Goal: Task Accomplishment & Management: Manage account settings

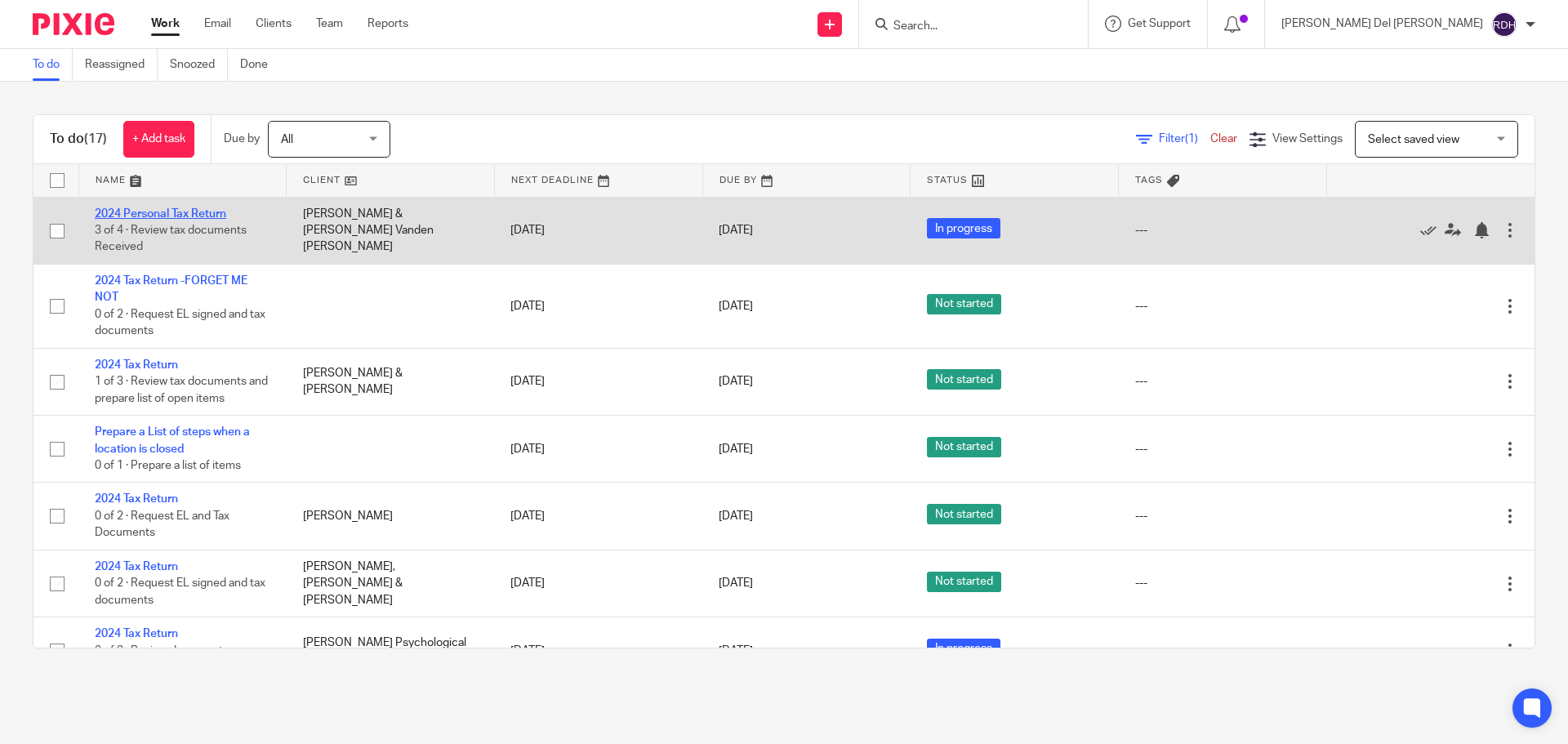
click at [133, 209] on link "2024 Personal Tax Return" at bounding box center [160, 214] width 132 height 11
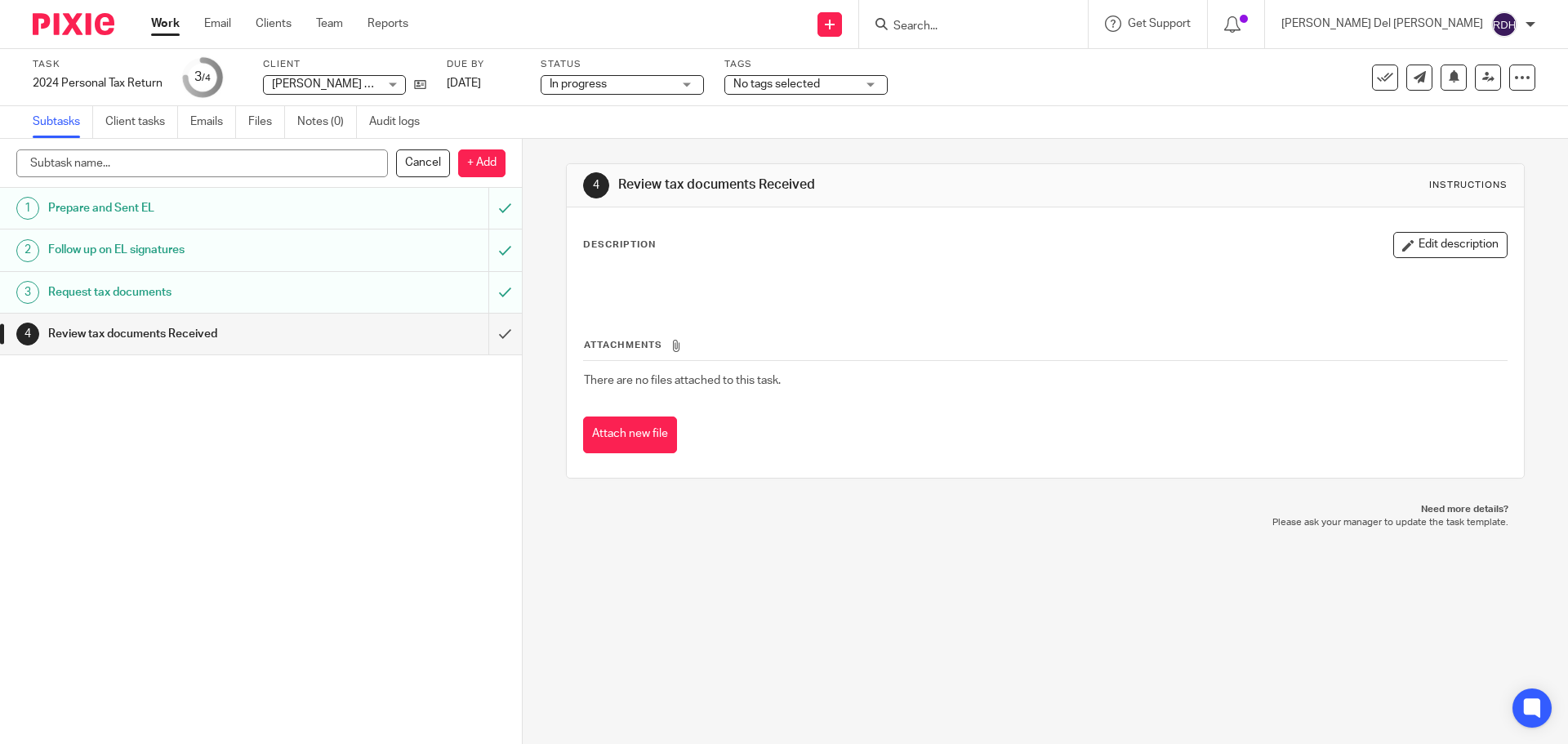
click at [202, 158] on input "text" at bounding box center [202, 164] width 371 height 28
type input "Tax return prep"
click at [469, 159] on p "+ Add" at bounding box center [481, 164] width 48 height 28
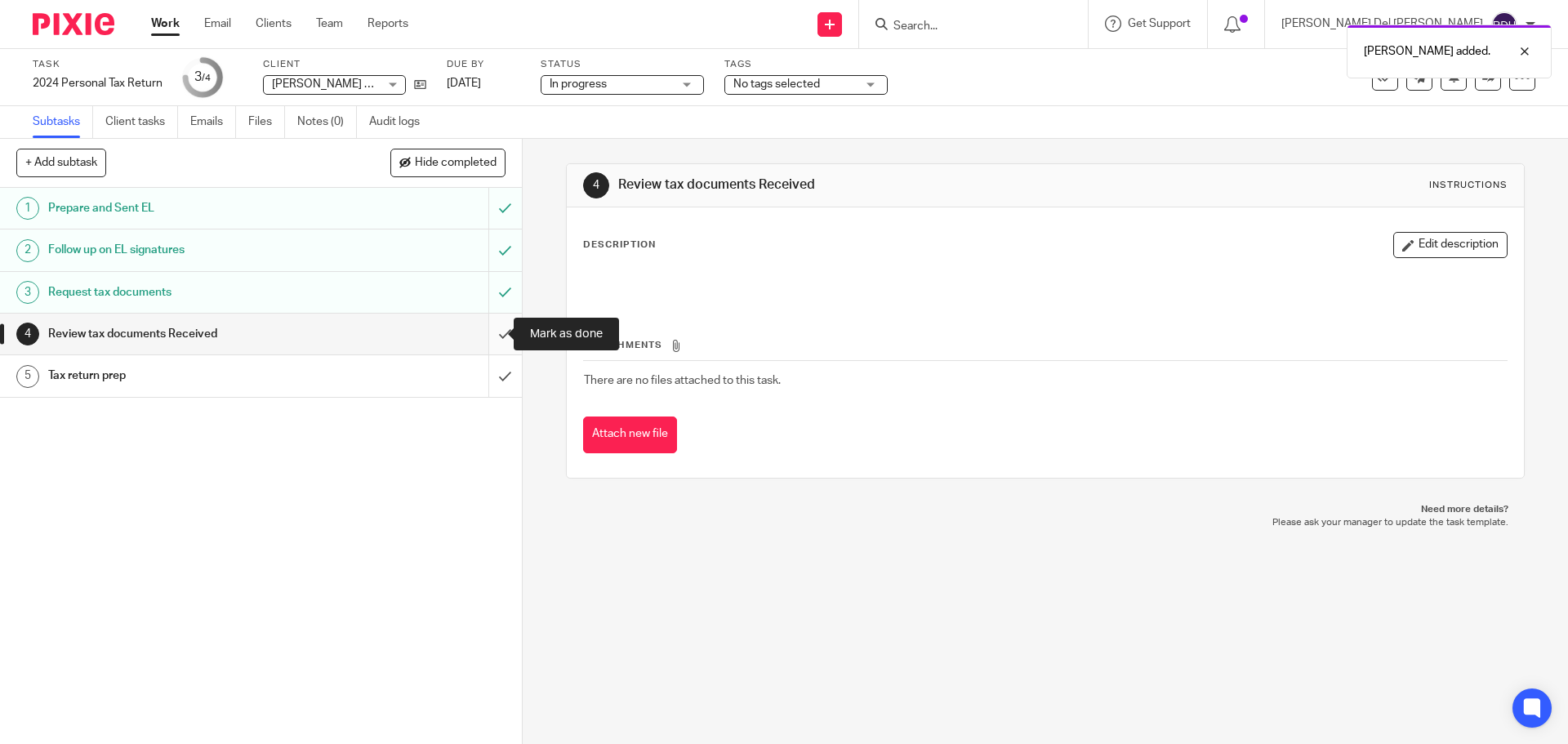
click at [489, 331] on input "submit" at bounding box center [260, 333] width 522 height 41
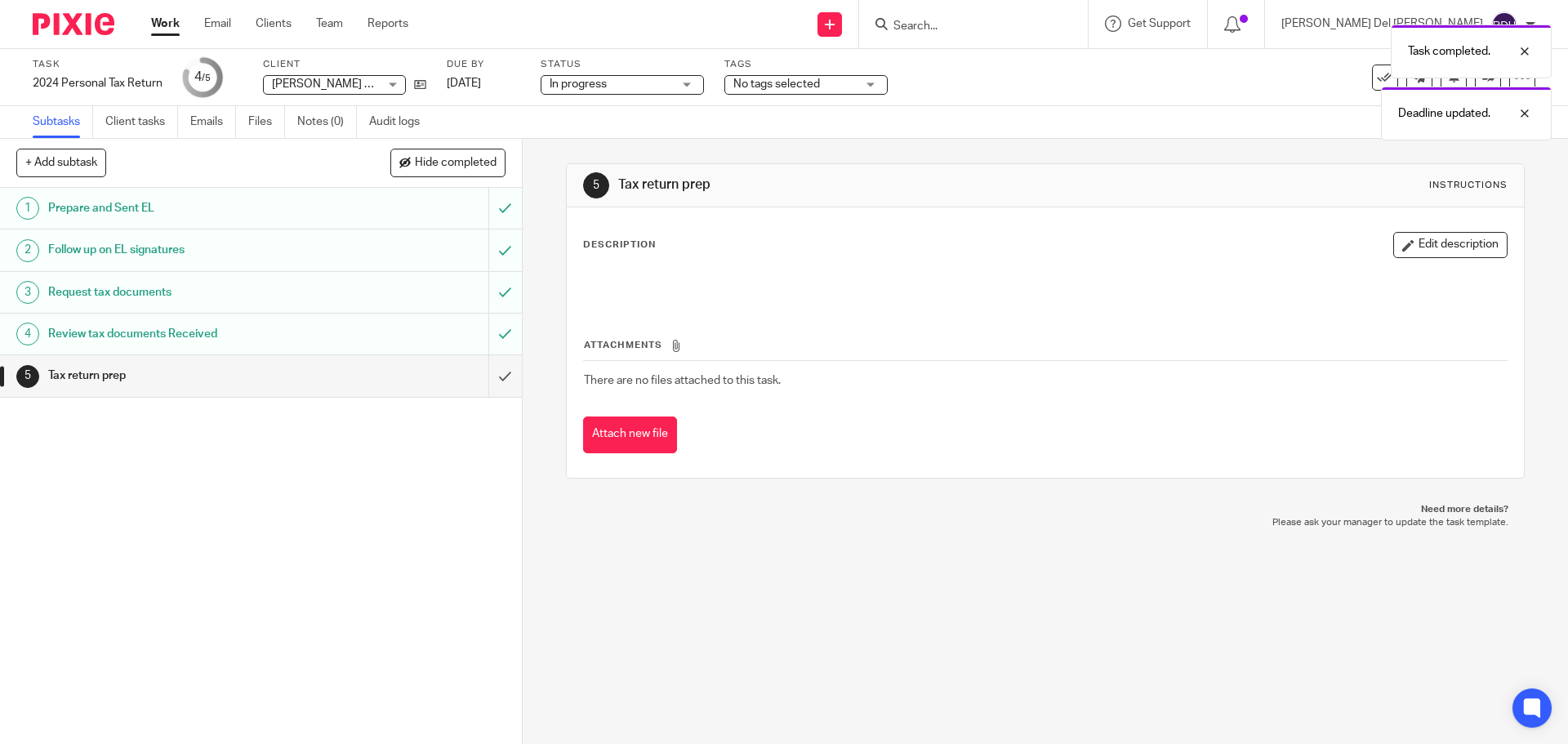
click at [164, 22] on link "Work" at bounding box center [165, 23] width 29 height 16
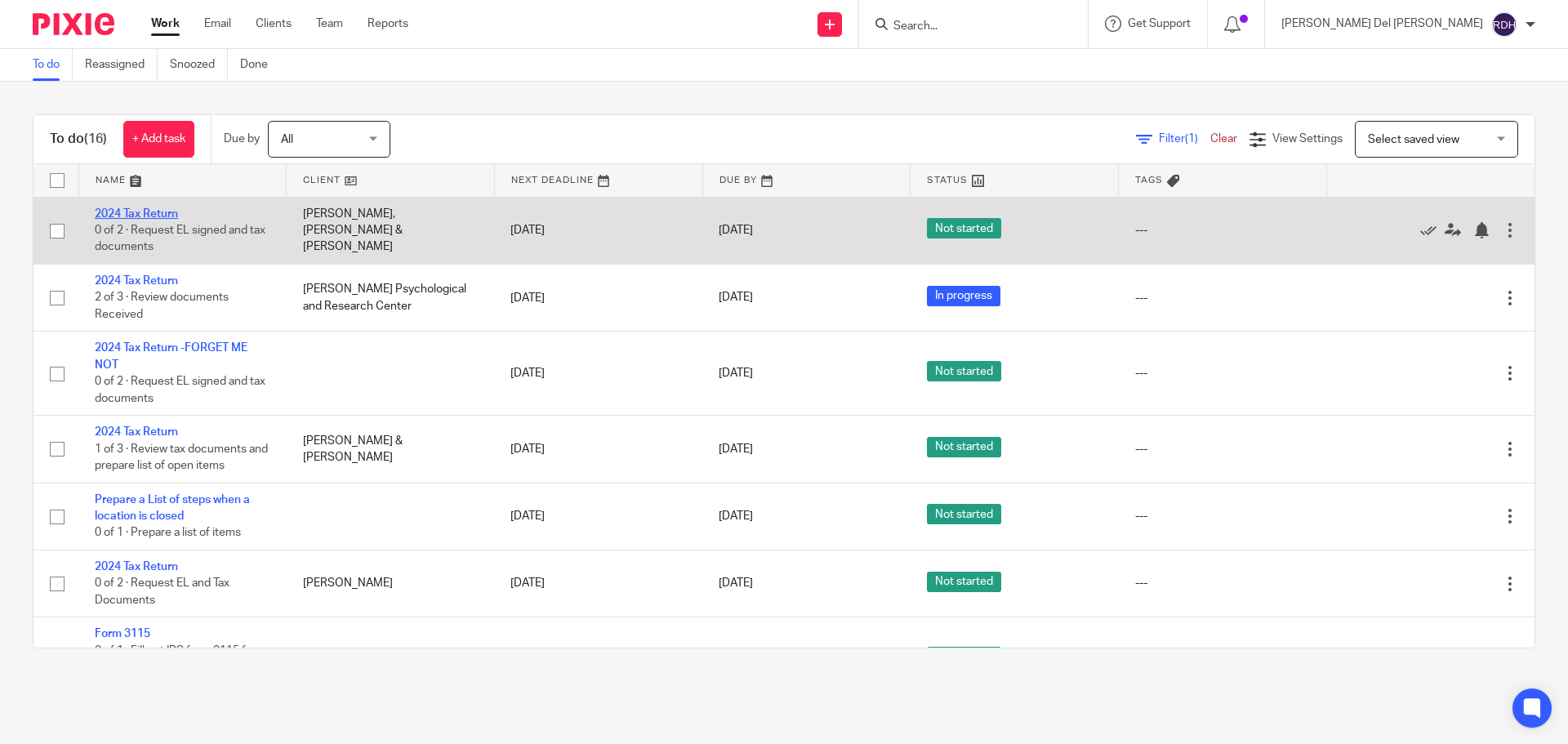
click at [135, 208] on link "2024 Tax Return" at bounding box center [136, 214] width 83 height 11
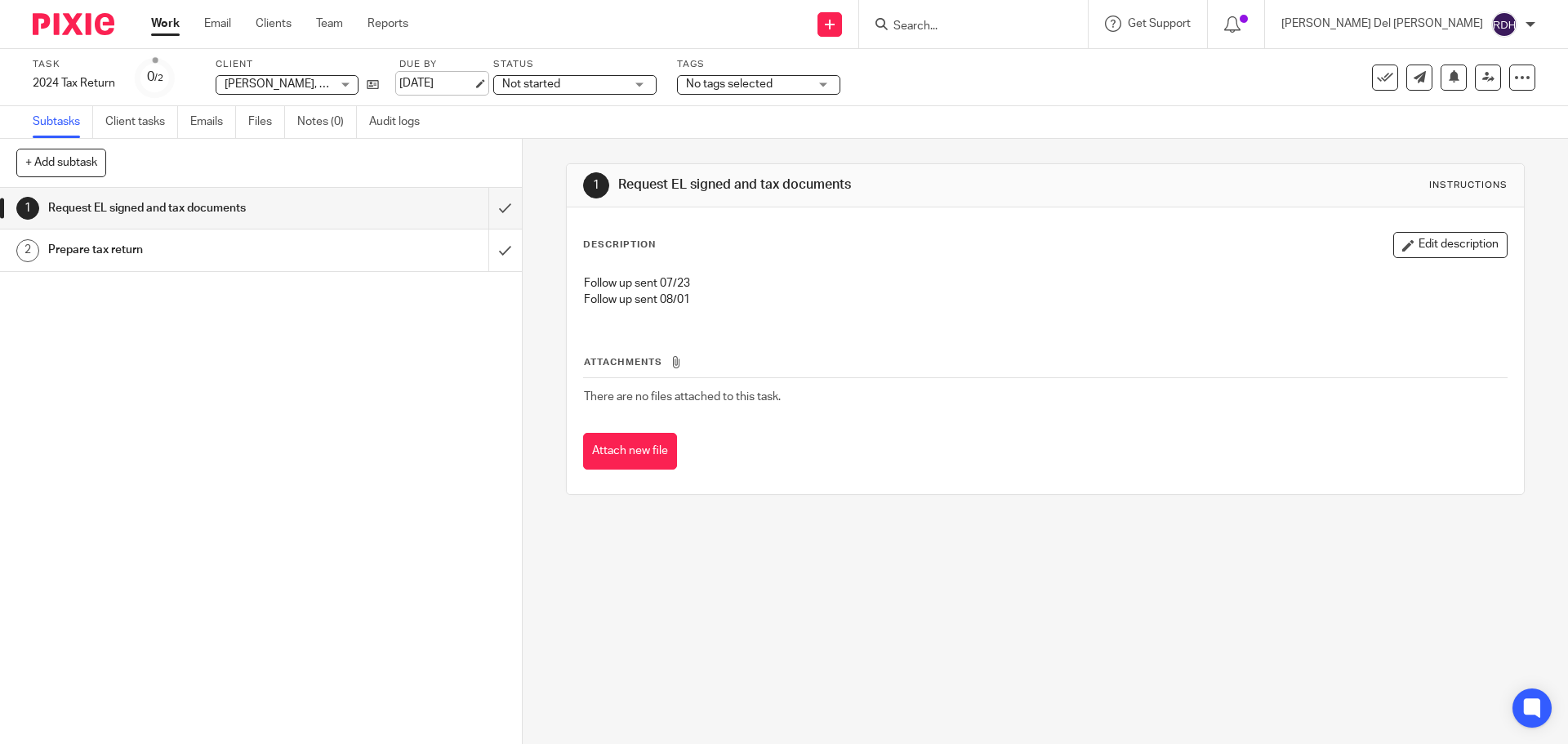
click at [447, 80] on link "[DATE]" at bounding box center [435, 84] width 74 height 17
click at [166, 25] on link "Work" at bounding box center [165, 23] width 29 height 16
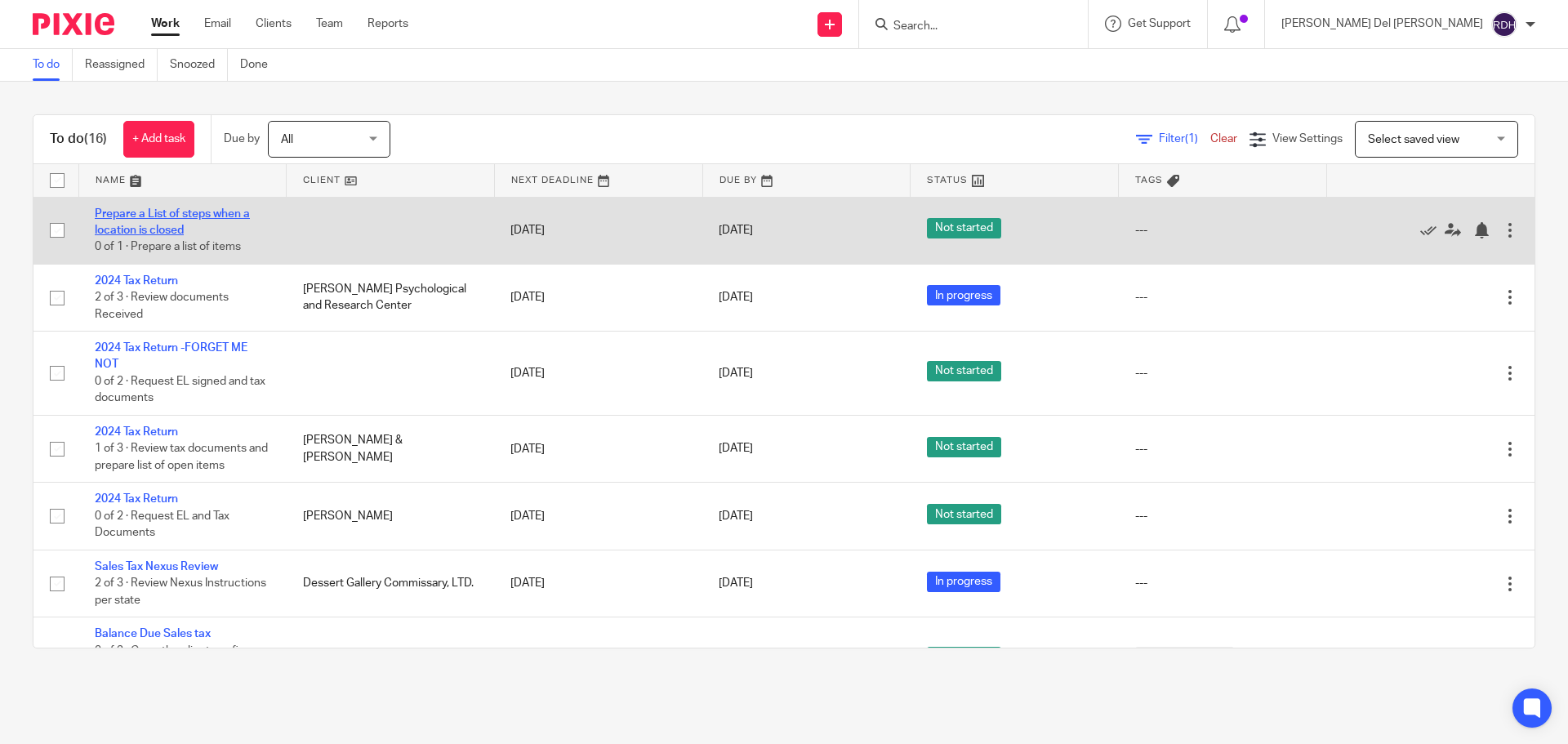
click at [209, 209] on link "Prepare a List of steps when a location is closed" at bounding box center [171, 222] width 155 height 28
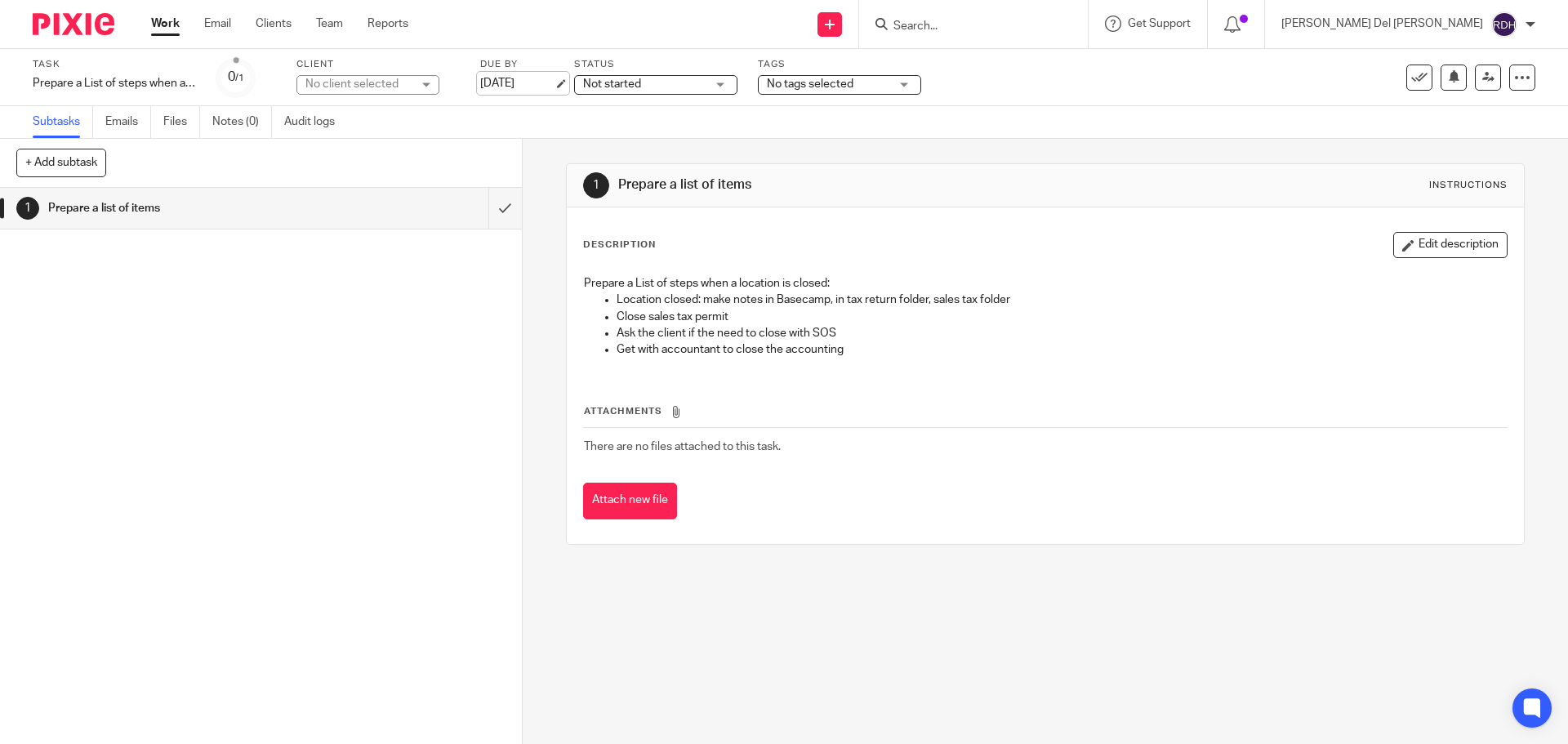
click at [513, 85] on link "[DATE]" at bounding box center [517, 84] width 74 height 17
click at [155, 19] on link "Work" at bounding box center [165, 23] width 29 height 16
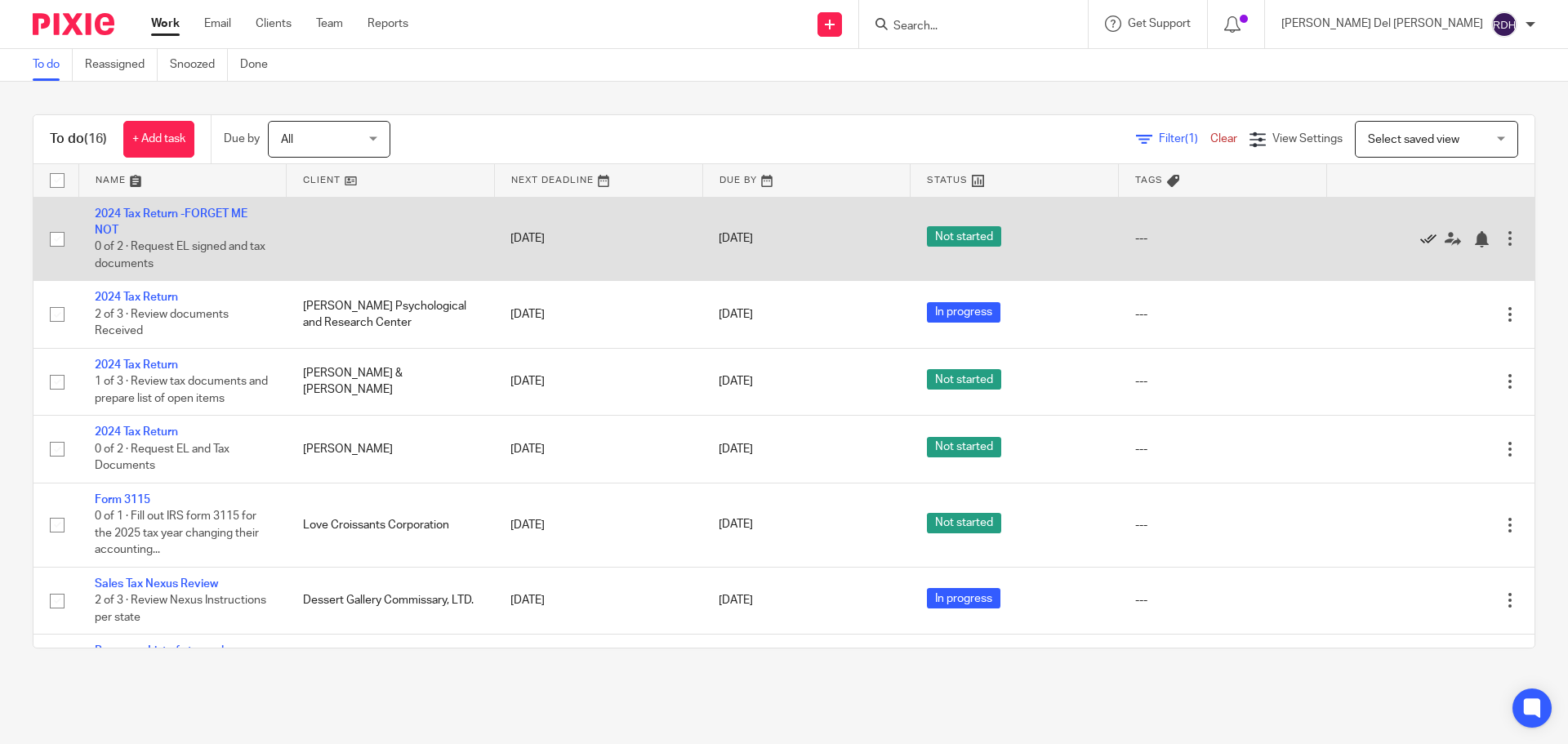
click at [1420, 238] on icon at bounding box center [1428, 239] width 16 height 16
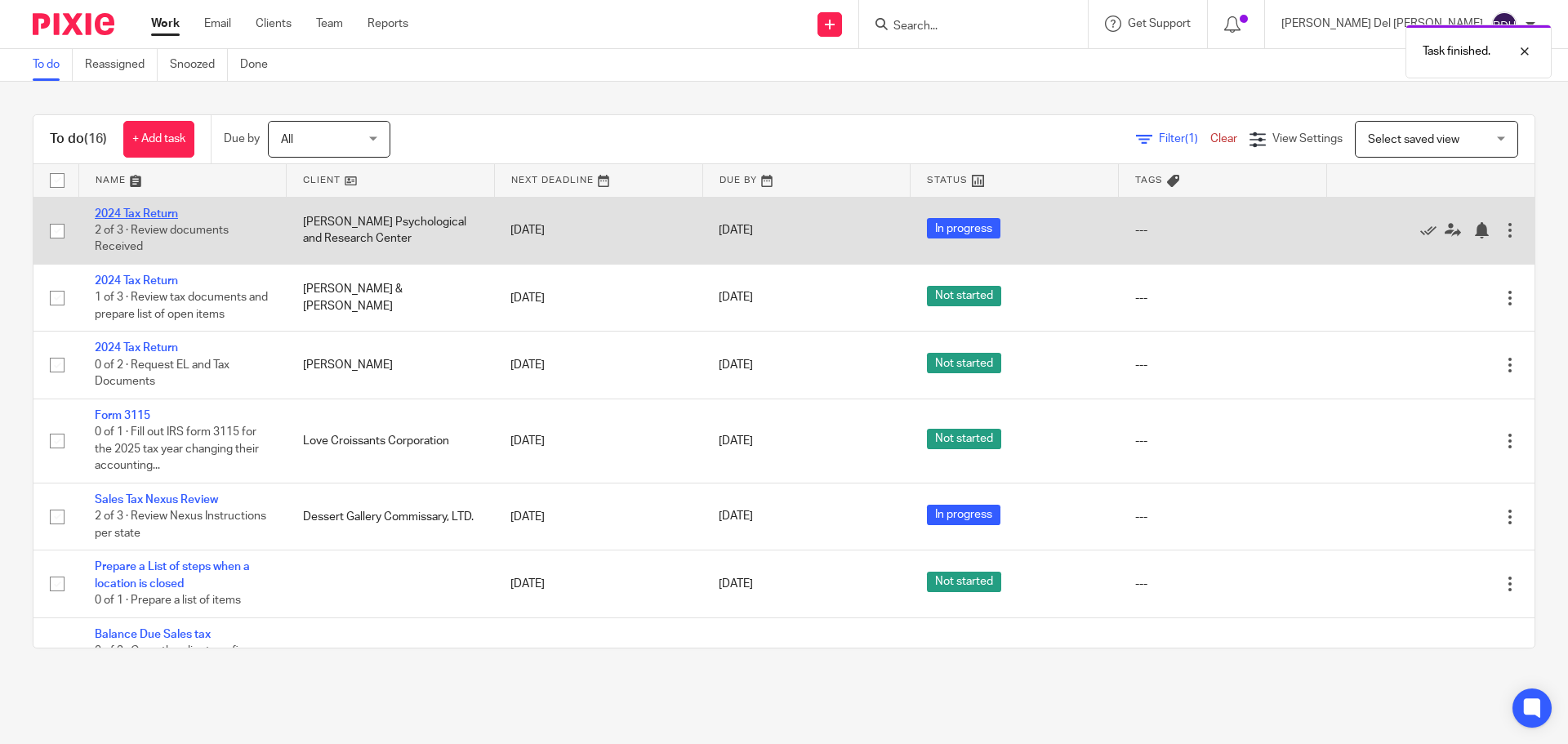
click at [145, 213] on link "2024 Tax Return" at bounding box center [136, 214] width 83 height 11
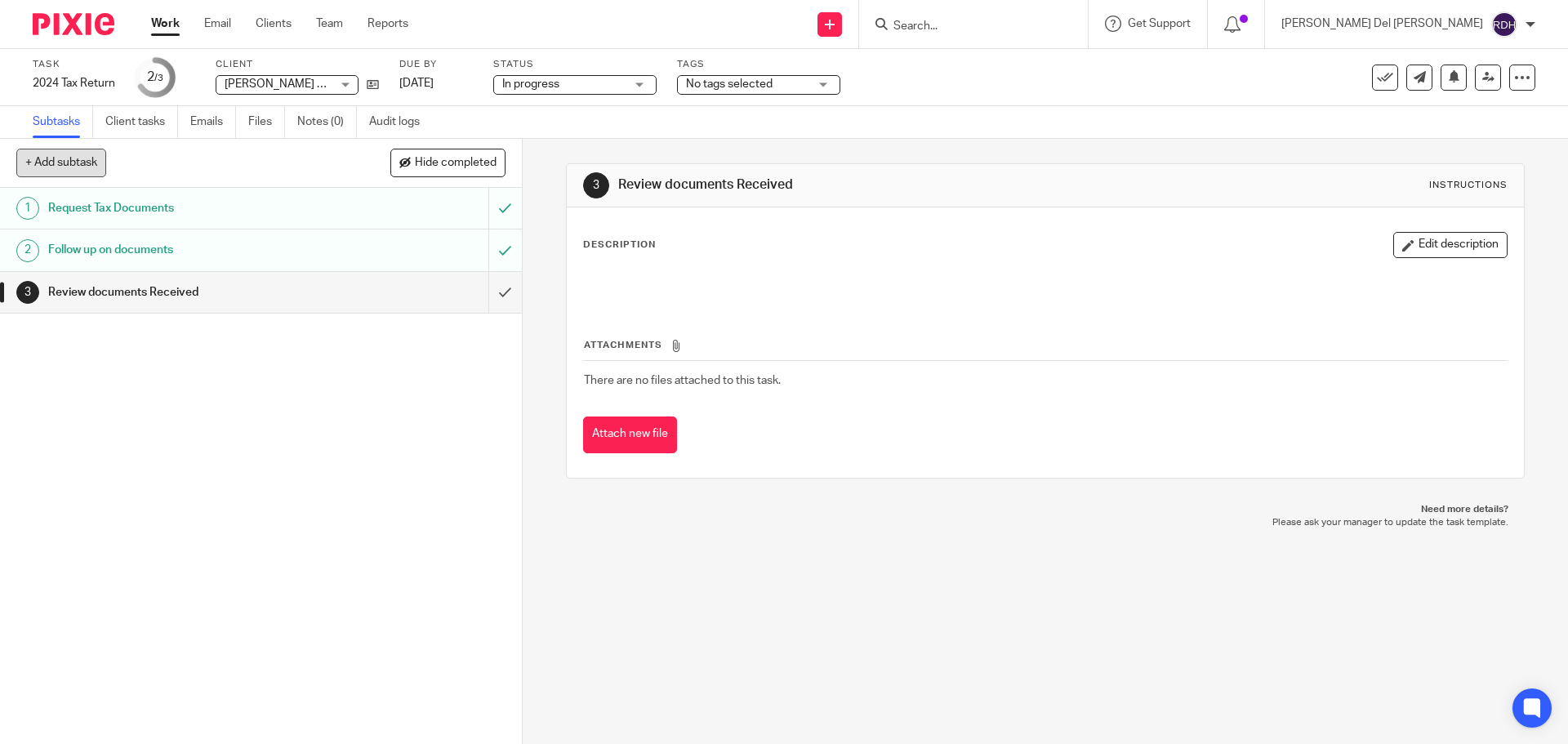
click at [61, 151] on button "+ Add subtask" at bounding box center [61, 163] width 90 height 28
type input "Tax return prep"
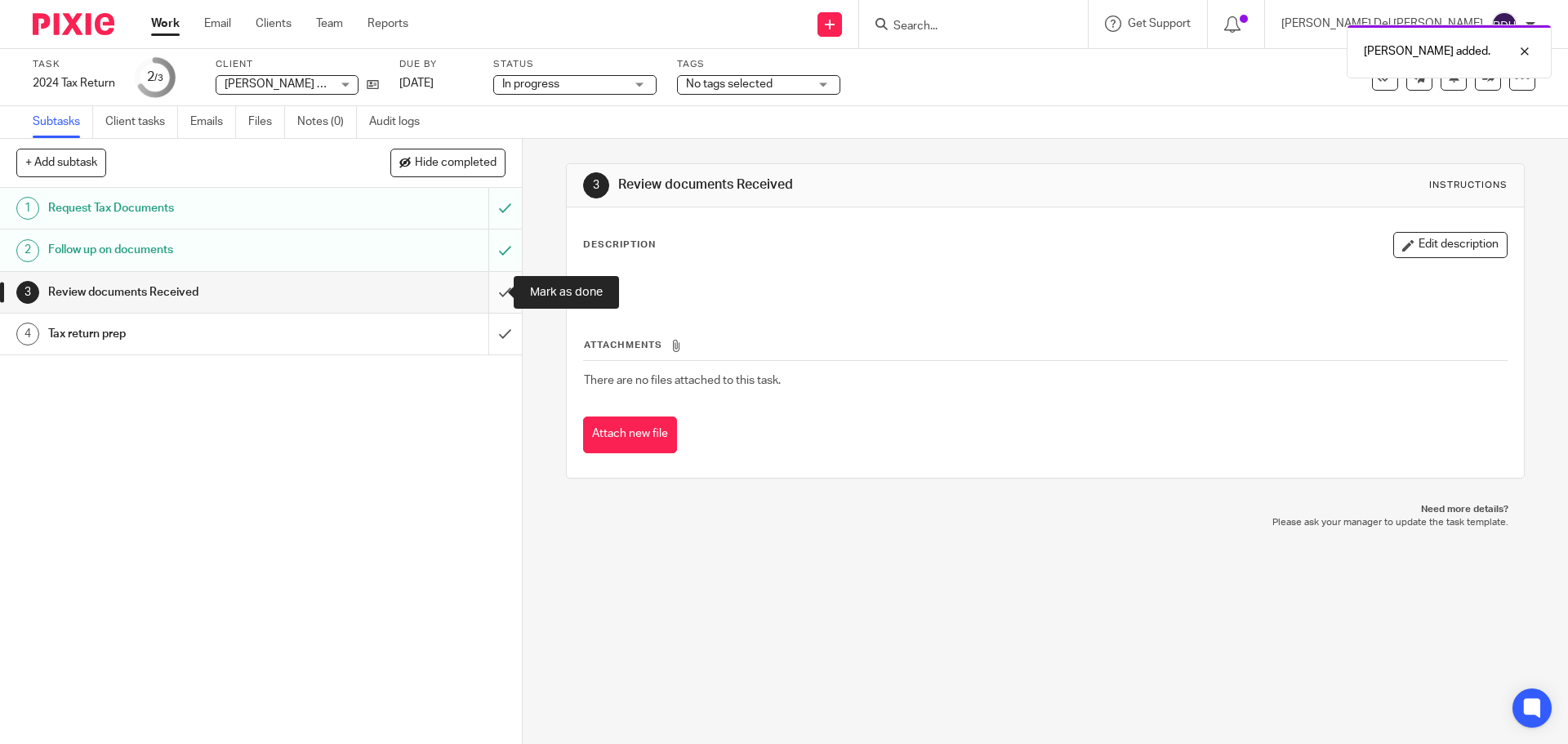
drag, startPoint x: 483, startPoint y: 288, endPoint x: 492, endPoint y: 288, distance: 9.0
click at [492, 288] on input "submit" at bounding box center [260, 292] width 522 height 41
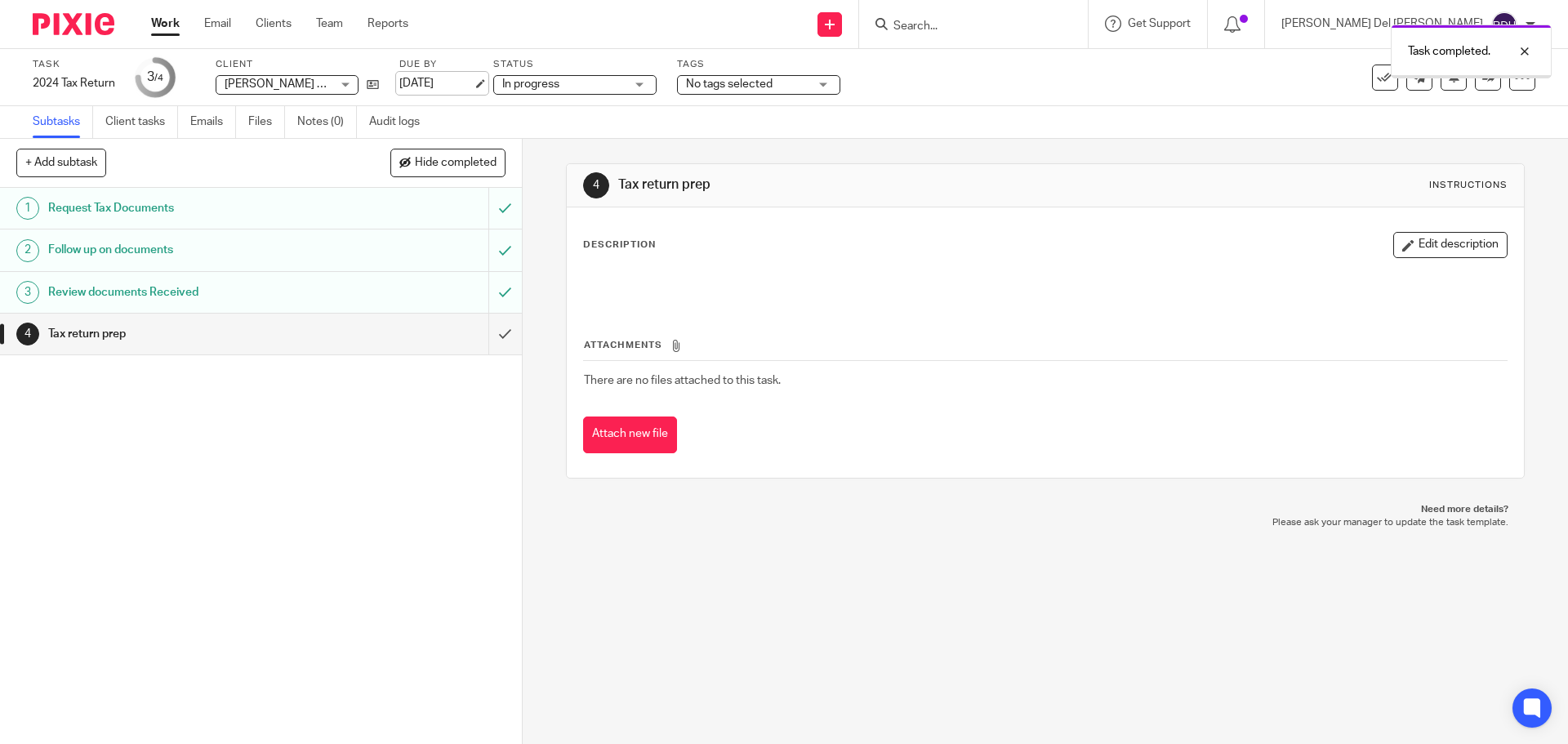
click at [427, 80] on link "[DATE]" at bounding box center [435, 84] width 74 height 17
click at [162, 22] on link "Work" at bounding box center [165, 23] width 29 height 16
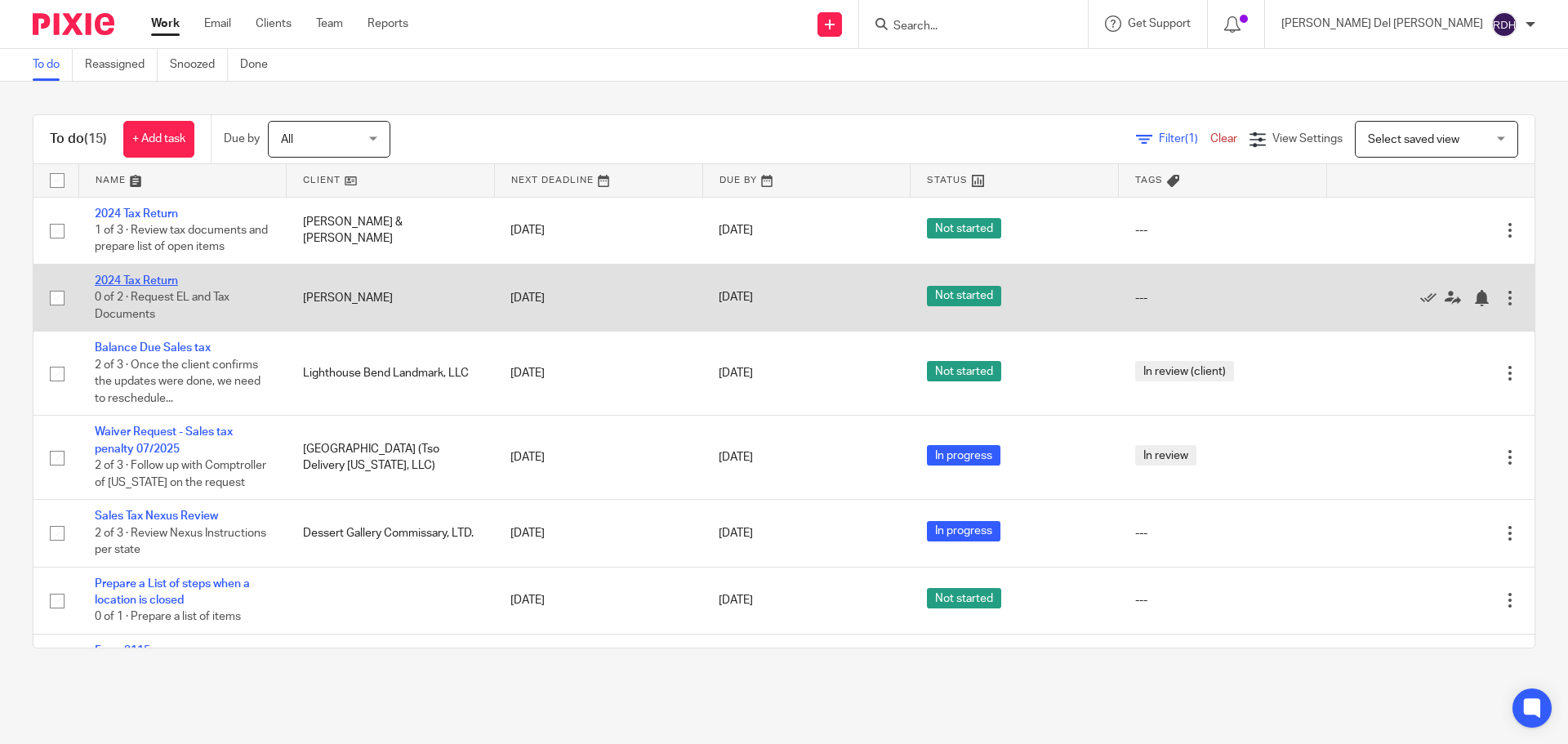
click at [132, 284] on link "2024 Tax Return" at bounding box center [136, 280] width 83 height 11
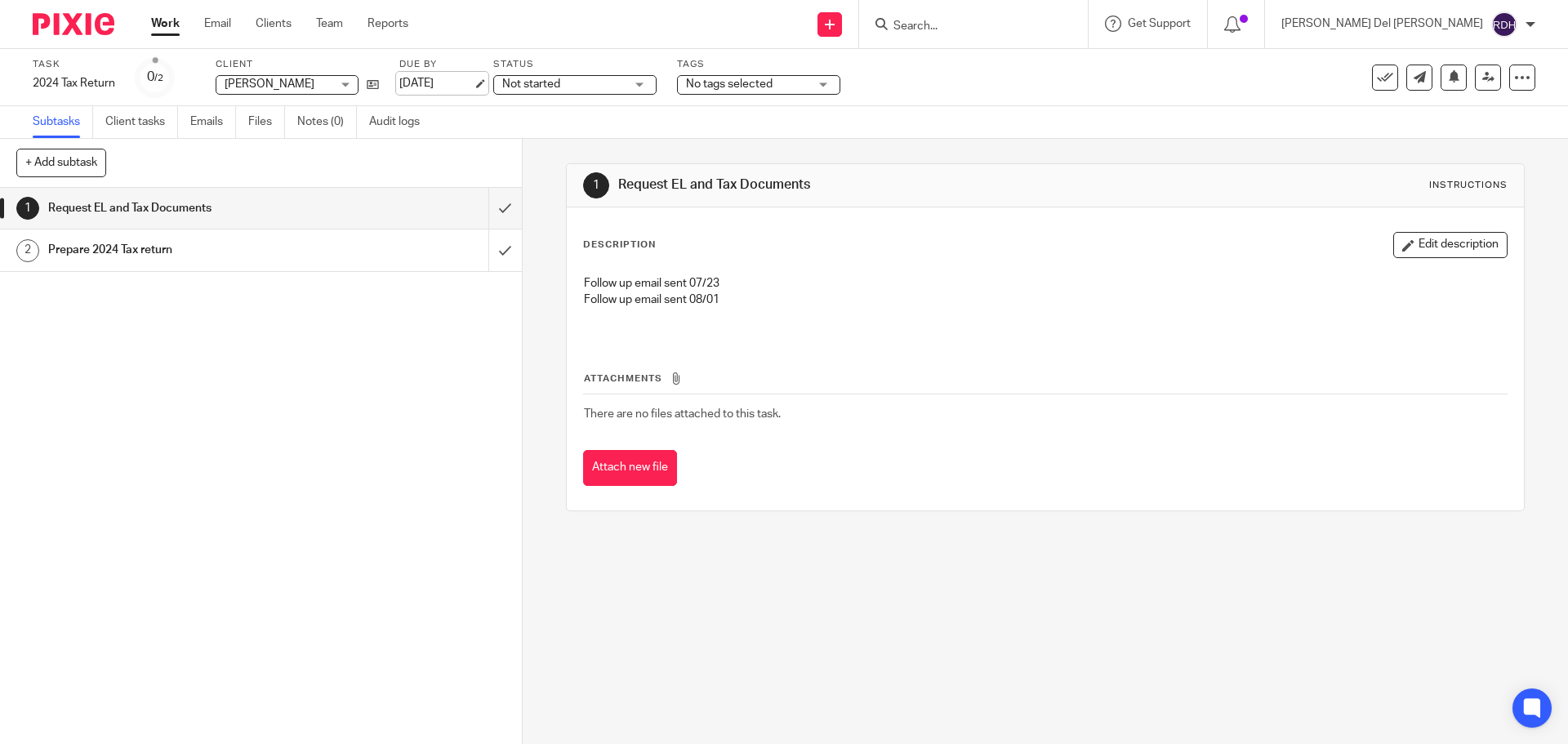
click at [438, 76] on link "[DATE]" at bounding box center [435, 84] width 74 height 17
click at [162, 22] on link "Work" at bounding box center [165, 23] width 29 height 16
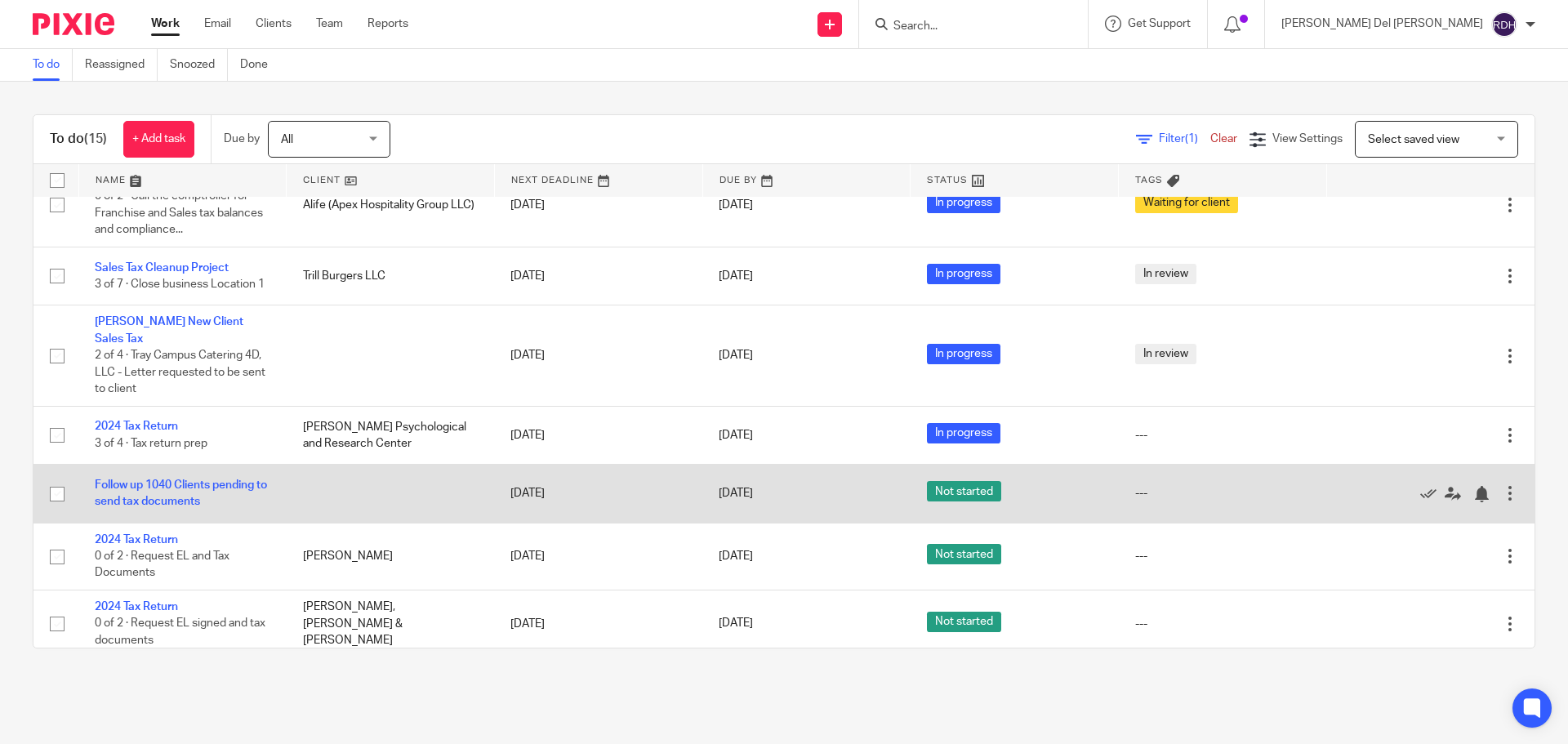
scroll to position [623, 0]
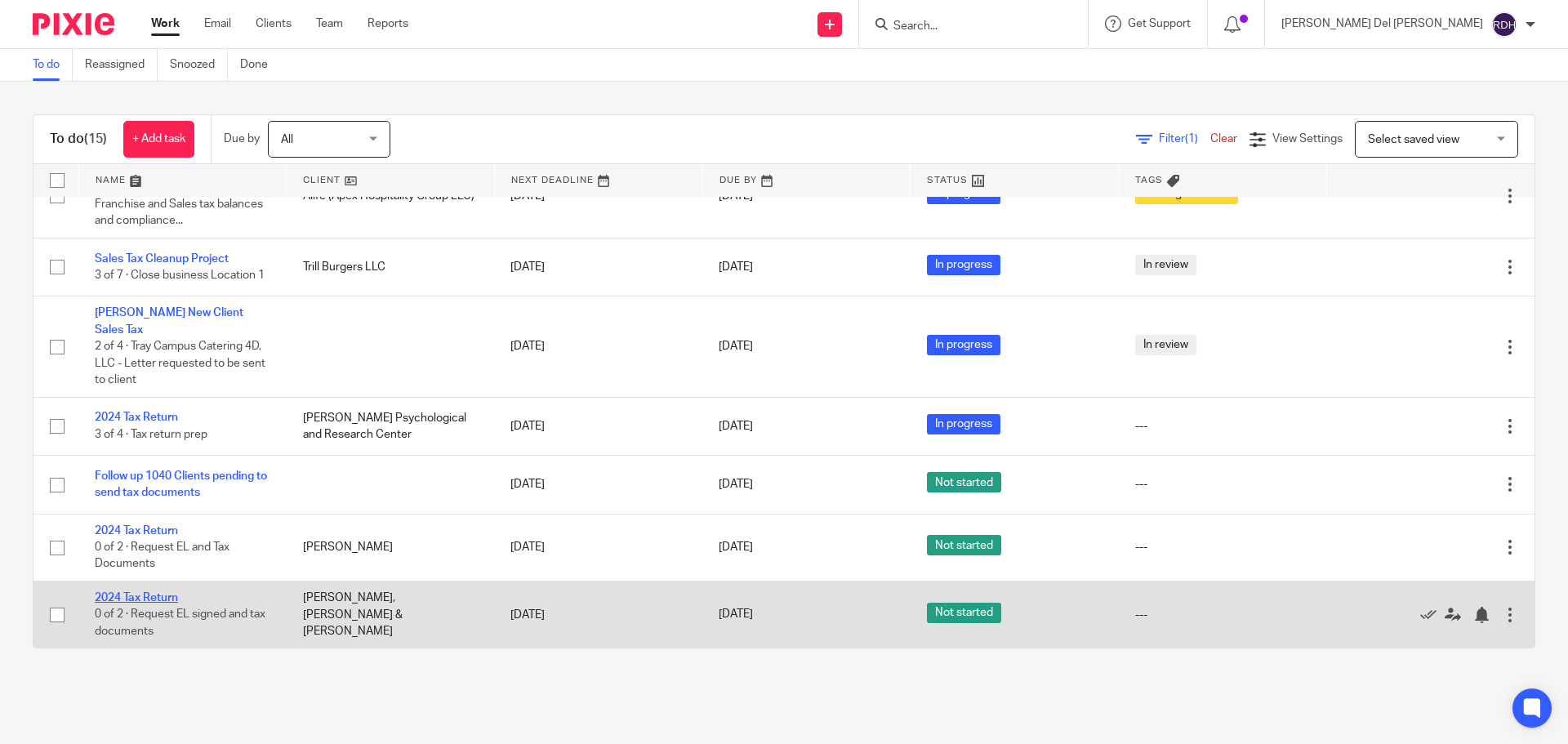
click at [142, 594] on link "2024 Tax Return" at bounding box center [136, 597] width 83 height 11
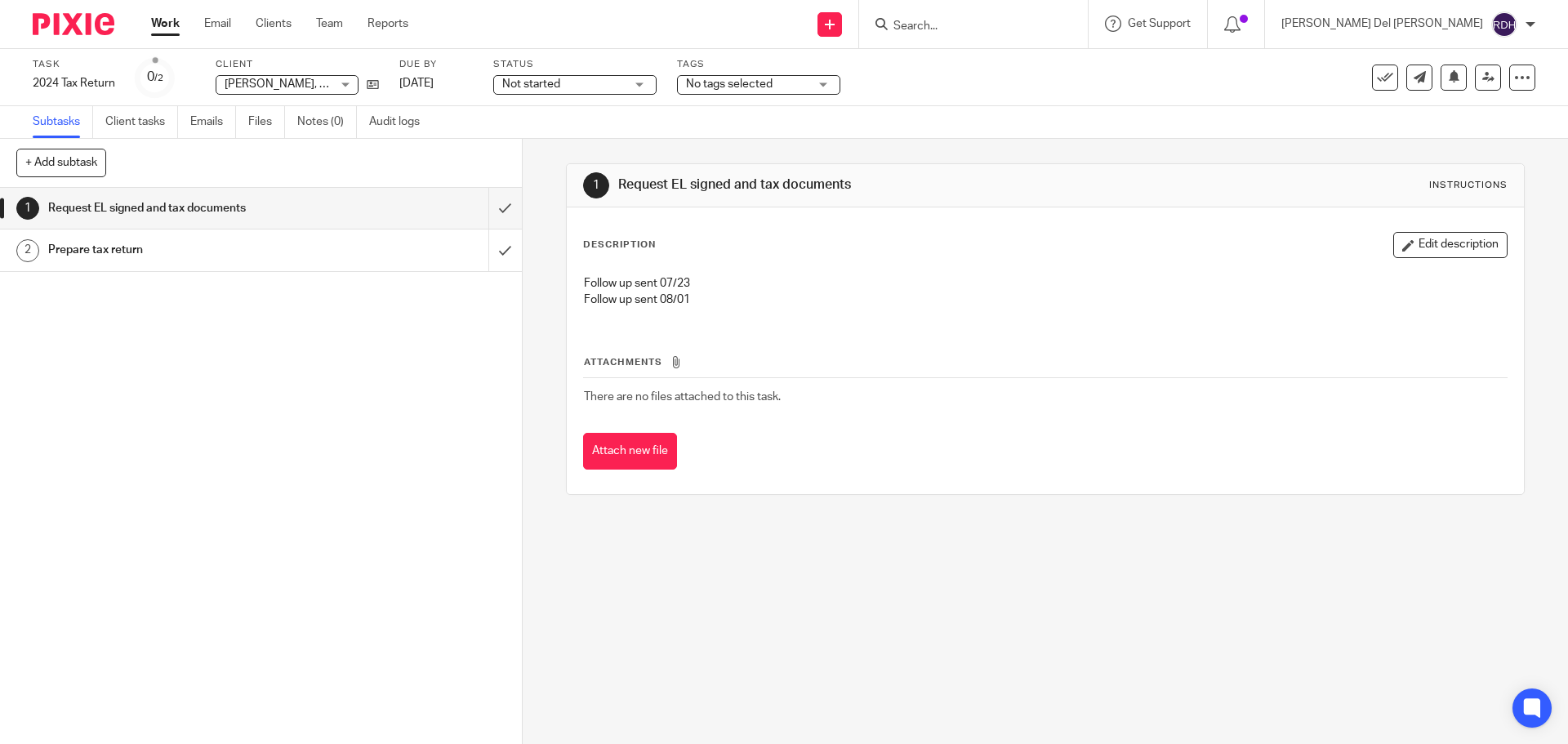
click at [723, 302] on p "Follow up sent 08/01" at bounding box center [1044, 299] width 922 height 16
click at [1452, 253] on button "Edit description" at bounding box center [1450, 245] width 114 height 26
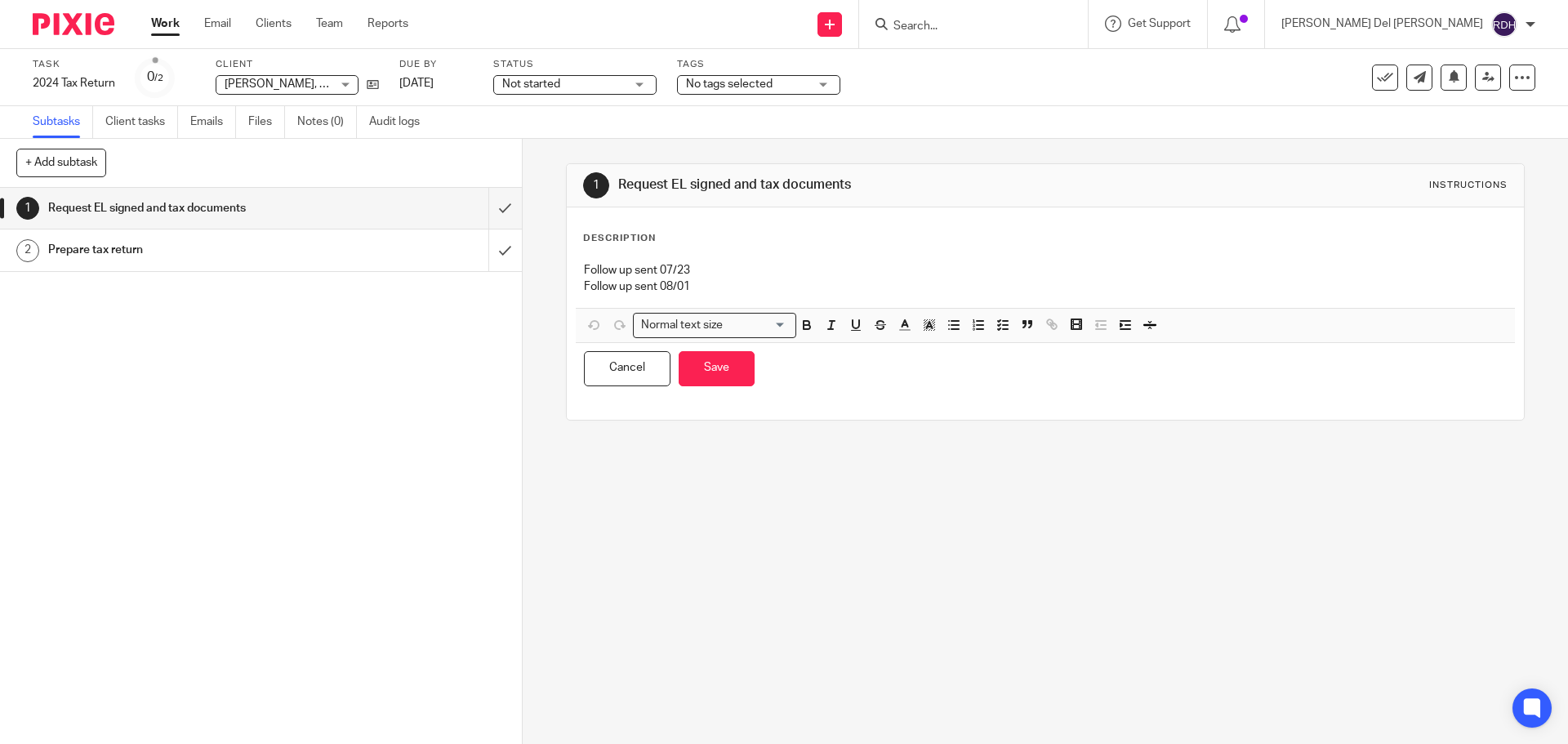
click at [728, 284] on p "Follow up sent 08/01" at bounding box center [1044, 286] width 922 height 16
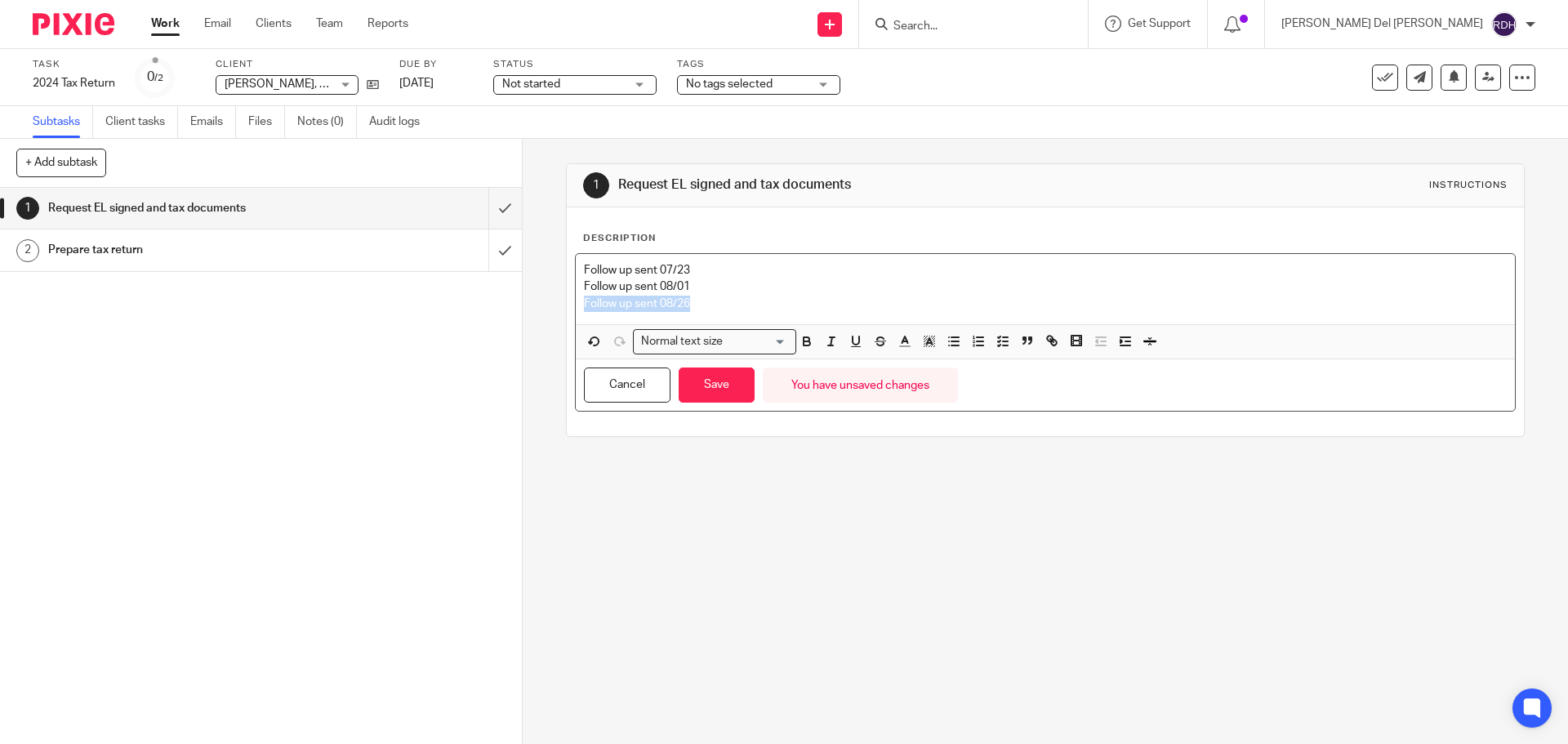
drag, startPoint x: 698, startPoint y: 298, endPoint x: 584, endPoint y: 303, distance: 114.1
click at [576, 298] on div "Follow up sent 07/23 Follow up sent 08/01 Follow up sent 08/26" at bounding box center [1044, 288] width 938 height 70
copy p "Follow up sent 08/26"
click at [1340, 571] on div "1 Request EL signed and tax documents Instructions Description Follow up sent 0…" at bounding box center [1045, 440] width 1045 height 605
click at [716, 394] on button "Save" at bounding box center [717, 385] width 76 height 35
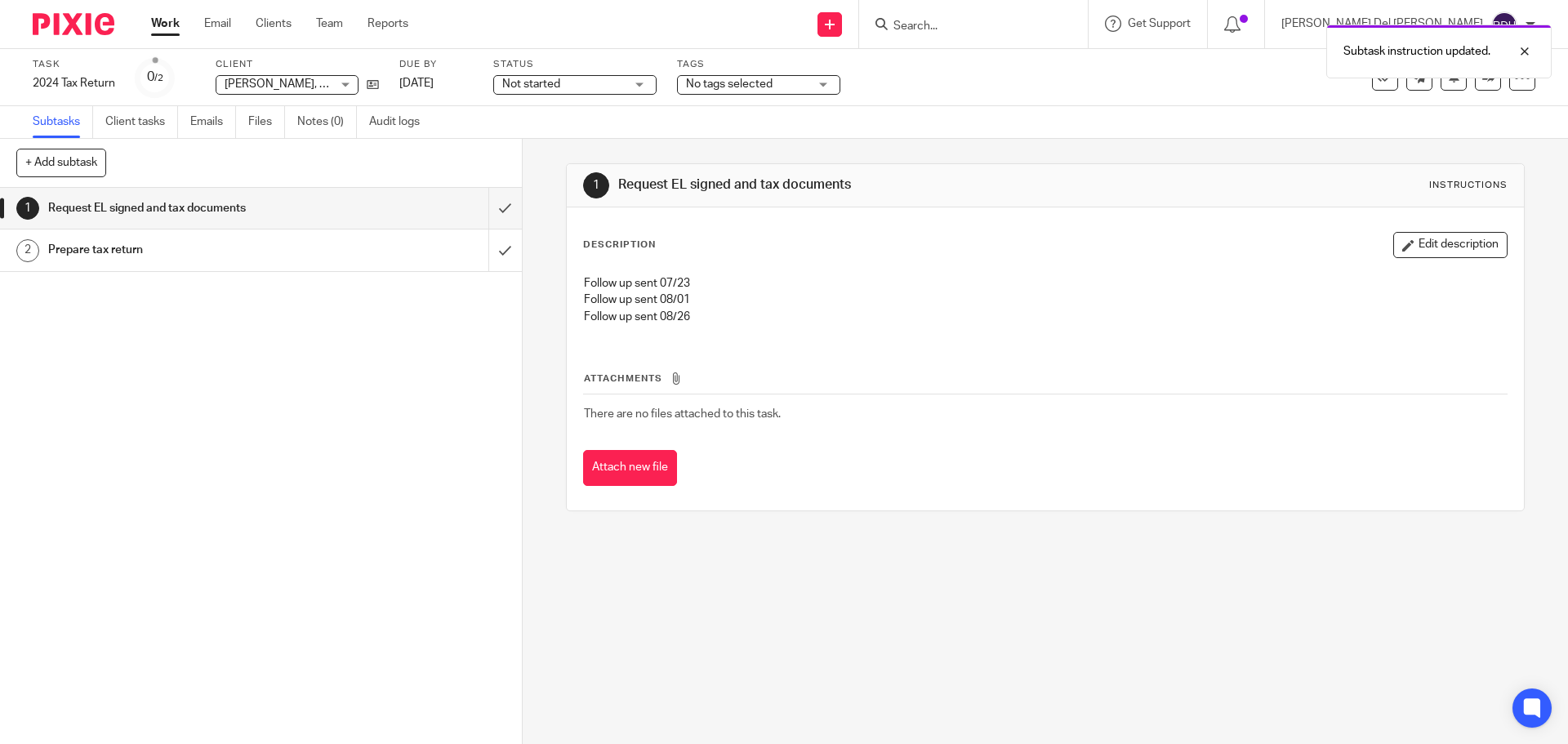
click at [165, 18] on link "Work" at bounding box center [165, 23] width 29 height 16
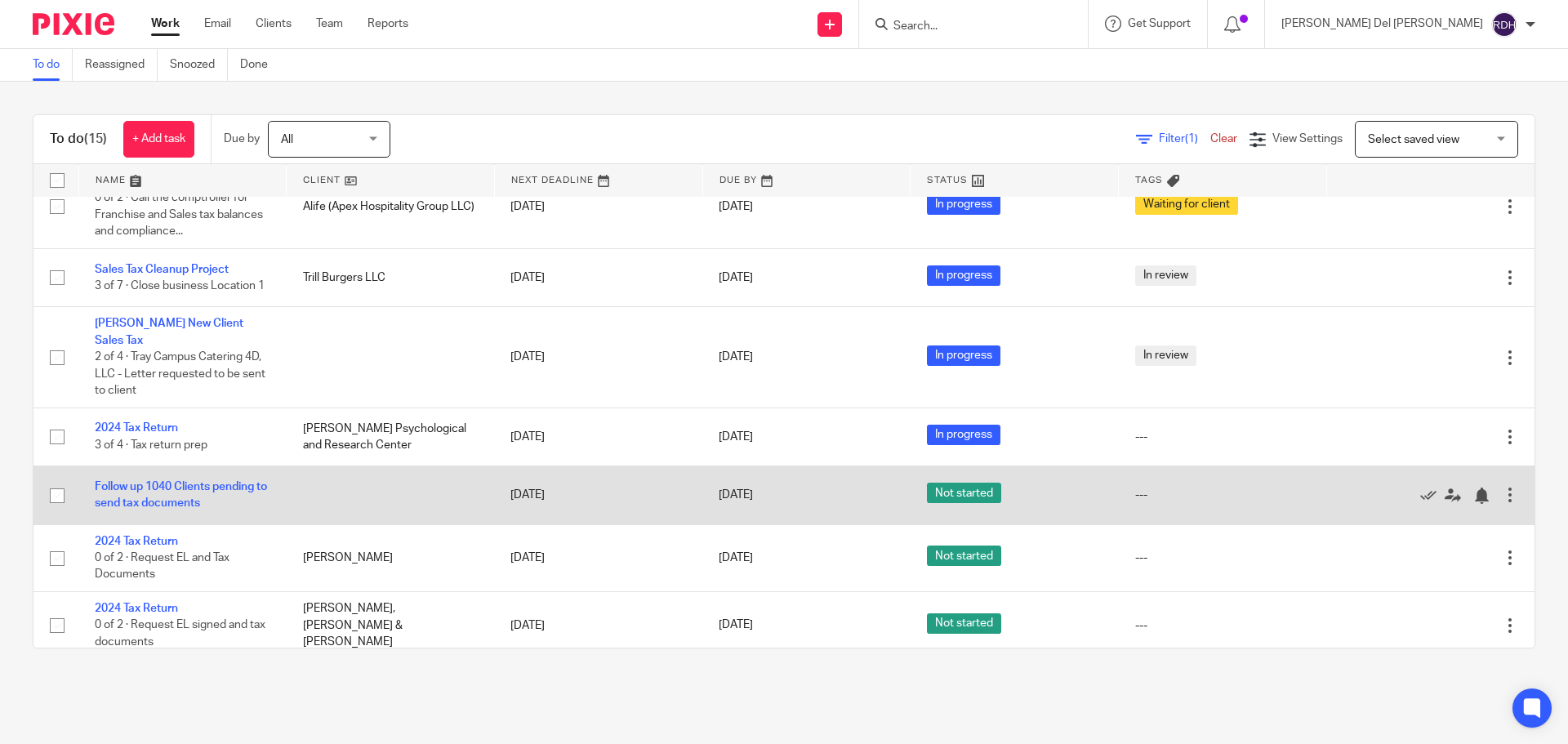
scroll to position [623, 0]
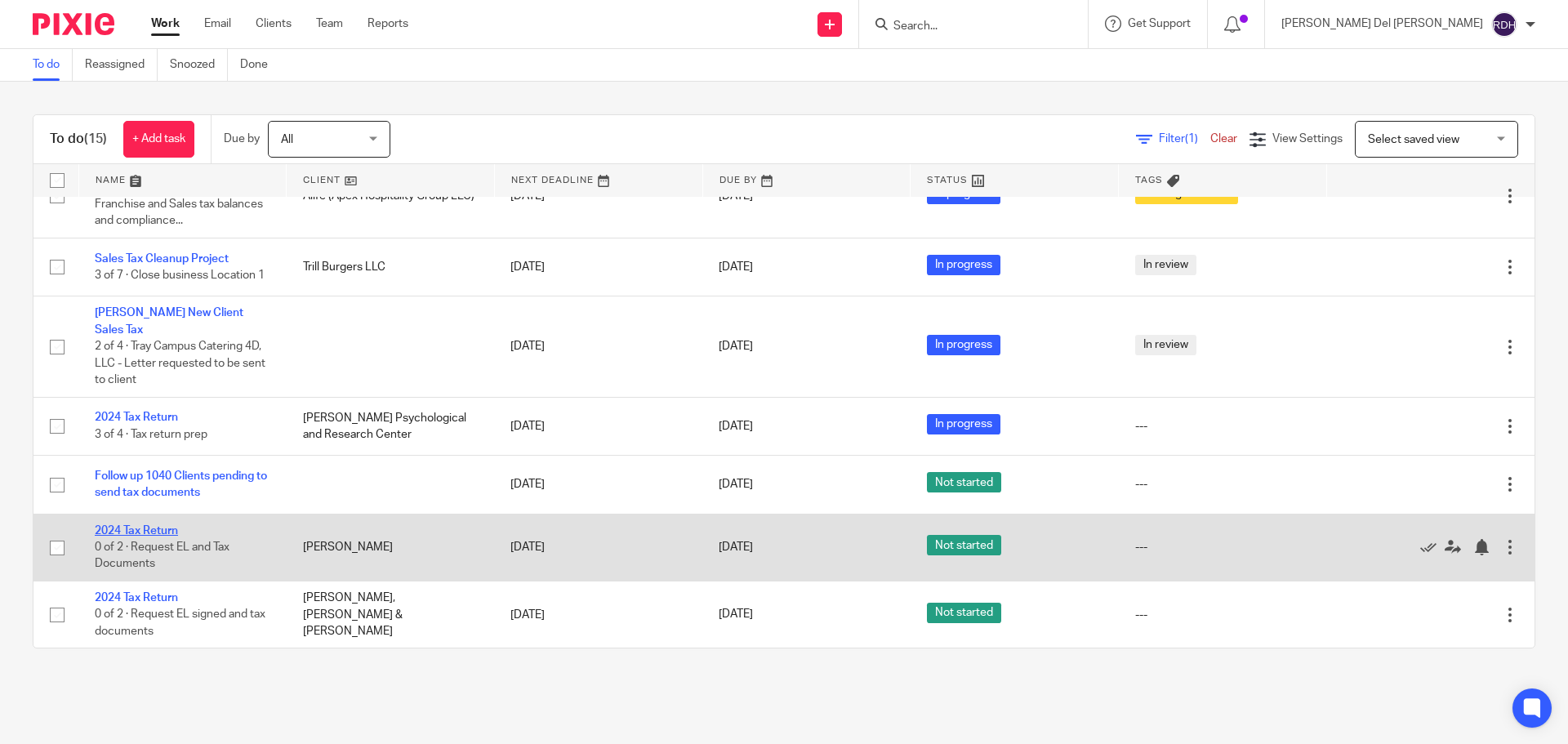
click at [123, 527] on link "2024 Tax Return" at bounding box center [136, 530] width 83 height 11
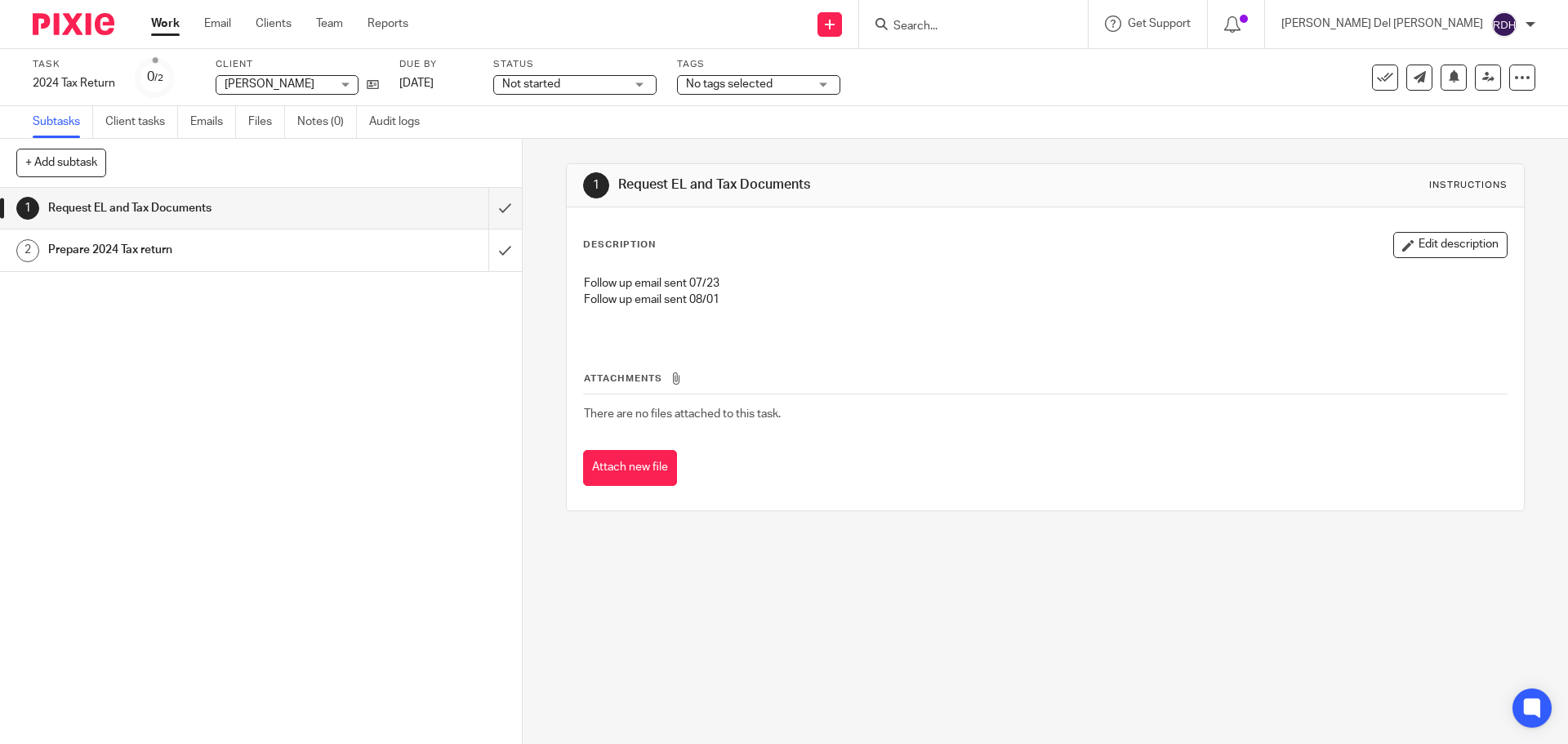
click at [751, 304] on p "Follow up email sent 08/01" at bounding box center [1044, 299] width 922 height 16
drag, startPoint x: 1462, startPoint y: 239, endPoint x: 935, endPoint y: 303, distance: 530.9
click at [1462, 239] on button "Edit description" at bounding box center [1450, 245] width 114 height 26
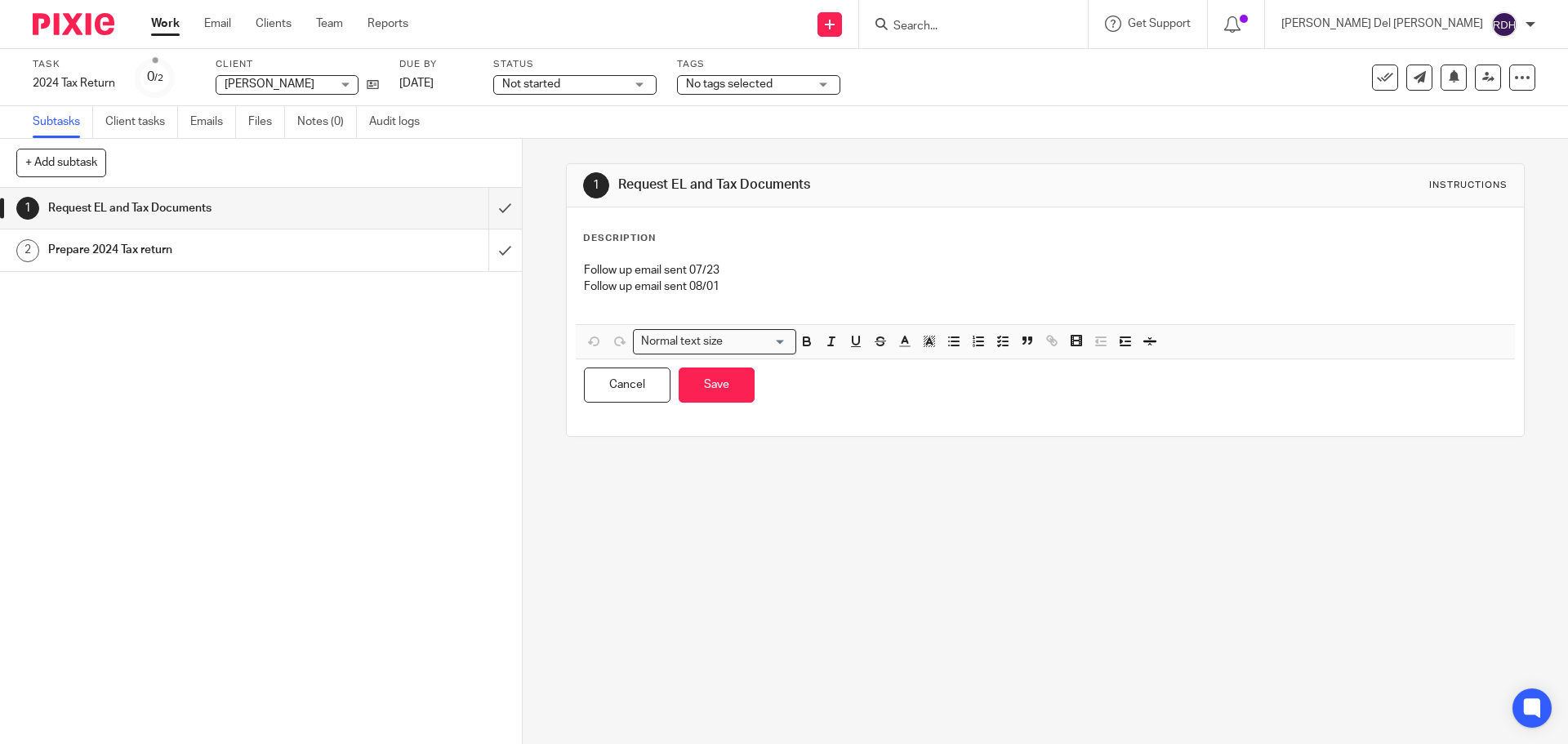
click at [823, 294] on p "Follow up email sent 08/01" at bounding box center [1044, 286] width 922 height 16
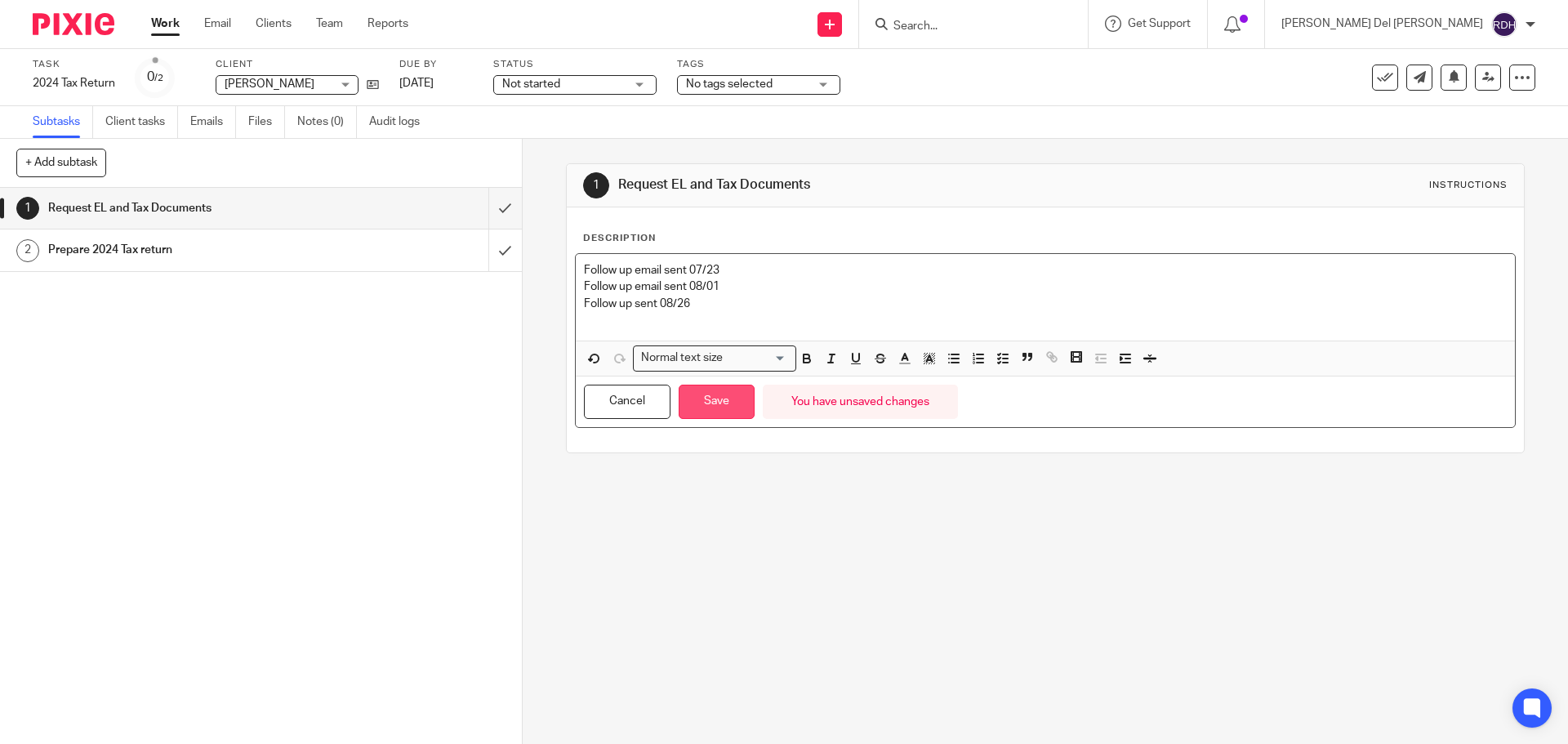
click at [706, 407] on button "Save" at bounding box center [717, 401] width 76 height 35
